Goal: Information Seeking & Learning: Learn about a topic

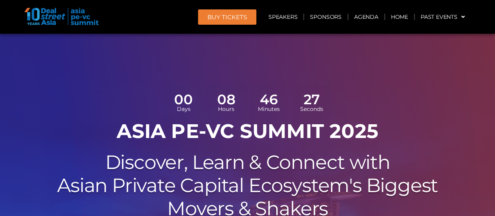
drag, startPoint x: 498, startPoint y: 8, endPoint x: 497, endPoint y: 3, distance: 5.5
click at [367, 14] on link "Agenda" at bounding box center [366, 17] width 36 height 18
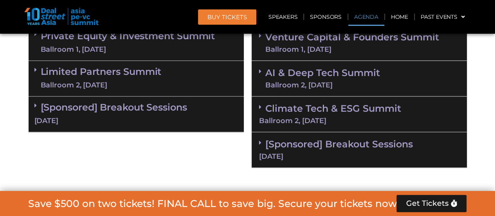
scroll to position [545, 0]
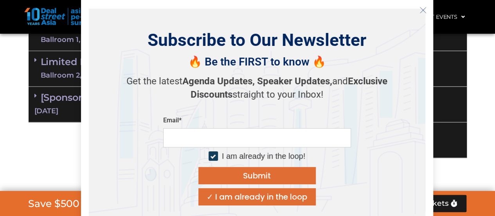
click at [234, 193] on div "✓ I am already in the loop" at bounding box center [257, 197] width 101 height 8
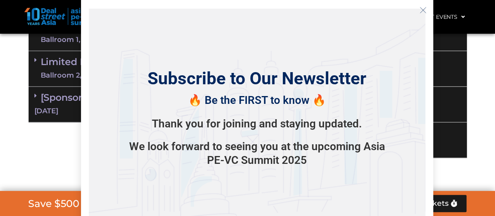
click at [423, 14] on button "Close" at bounding box center [423, 10] width 13 height 13
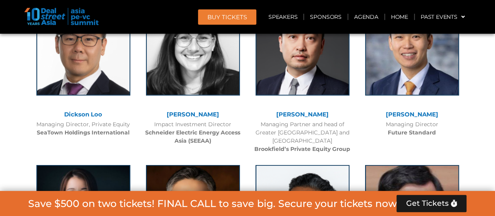
scroll to position [2533, 0]
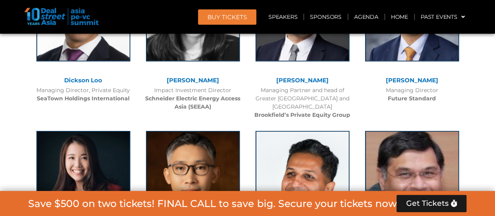
click at [83, 69] on div at bounding box center [83, 21] width 94 height 106
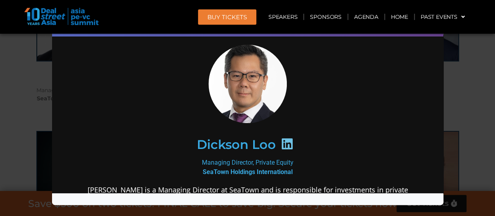
scroll to position [0, 0]
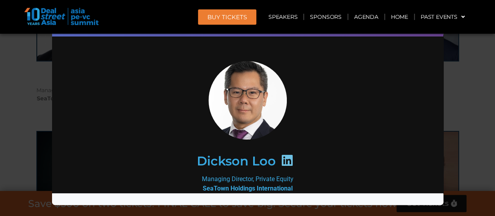
click at [478, 57] on div "Speaker Profile ×" at bounding box center [247, 108] width 495 height 216
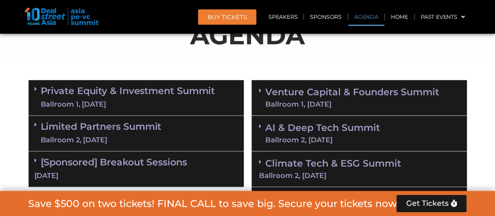
scroll to position [495, 0]
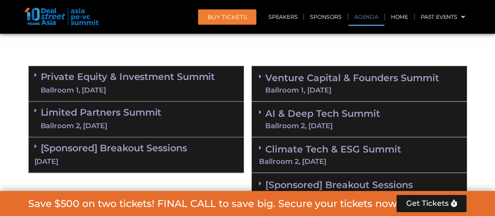
click at [204, 79] on link "Private Equity & Investment Summit Ballroom 1, [DATE]" at bounding box center [128, 83] width 175 height 23
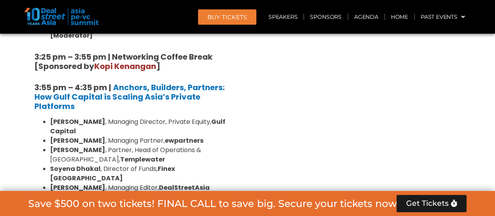
scroll to position [1394, 0]
drag, startPoint x: 114, startPoint y: 94, endPoint x: 220, endPoint y: 102, distance: 107.2
copy strong "India’s Private Equity Comeback: Exits, Evolution, and Endgames"
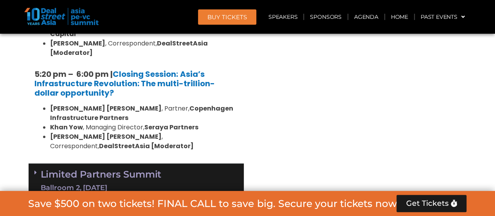
scroll to position [1653, 0]
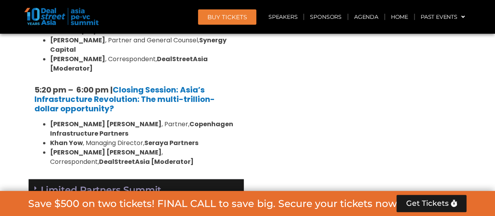
click at [184, 179] on div "Limited Partners [GEOGRAPHIC_DATA] 2, [DATE]" at bounding box center [136, 197] width 215 height 36
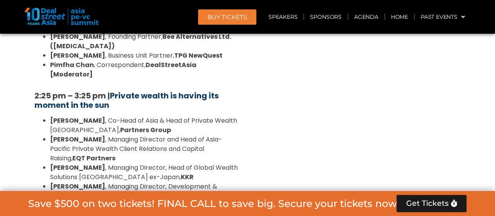
scroll to position [2220, 0]
drag, startPoint x: 220, startPoint y: 108, endPoint x: 116, endPoint y: 95, distance: 105.4
copy b "Japan’s Private Equity Moment: Real Momentum or Cyclical Mirage?"
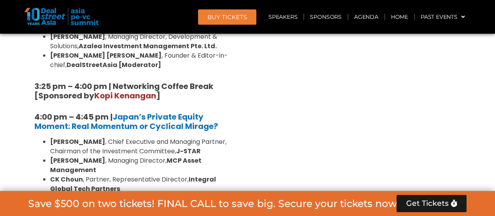
scroll to position [2369, 0]
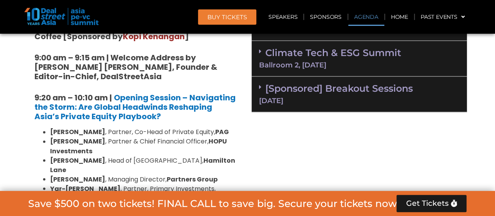
scroll to position [526, 0]
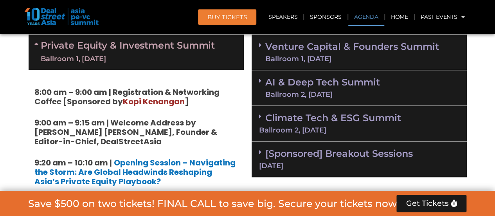
click at [381, 50] on link "Venture Capital & Founders​ Summit Ballroom 1, [DATE]" at bounding box center [352, 52] width 174 height 20
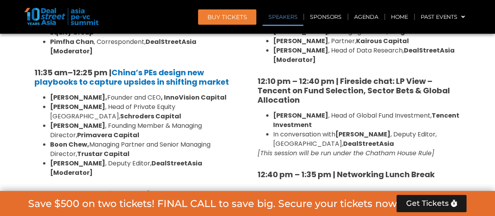
scroll to position [937, 0]
click at [355, 75] on strong "12:10 pm – 12:40 pm | Fireside chat: LP View – Tencent on Fund Selection, Secto…" at bounding box center [354, 90] width 193 height 30
